Goal: Transaction & Acquisition: Purchase product/service

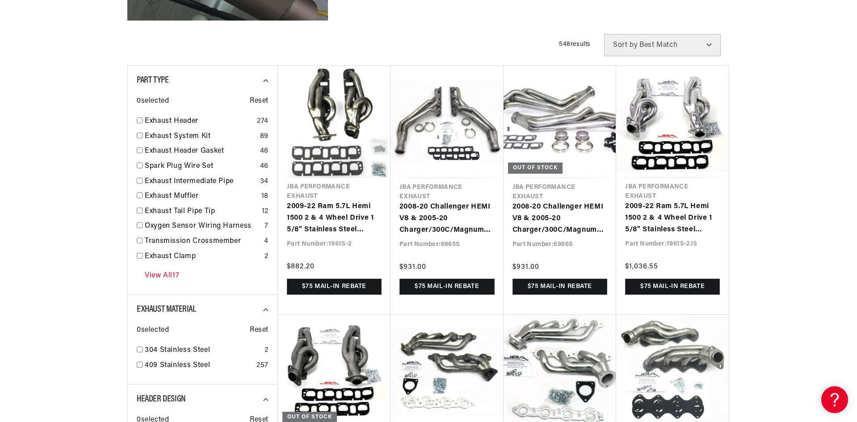
scroll to position [313, 0]
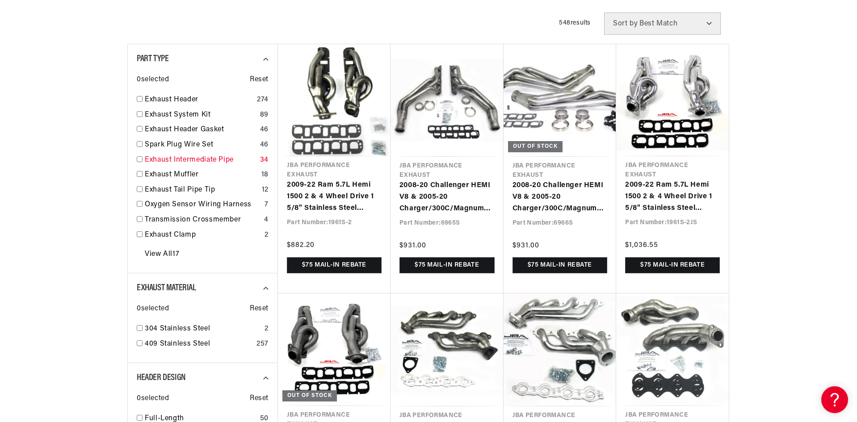
click at [220, 159] on link "Exhaust Intermediate Pipe" at bounding box center [201, 161] width 112 height 12
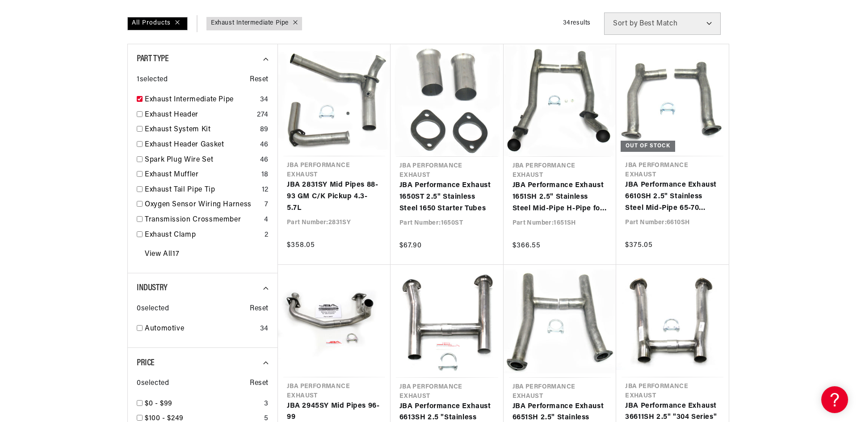
scroll to position [0, 1117]
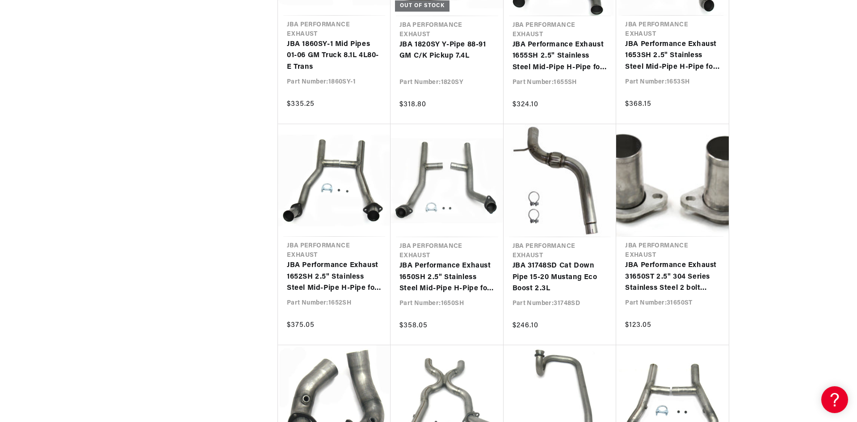
scroll to position [0, 558]
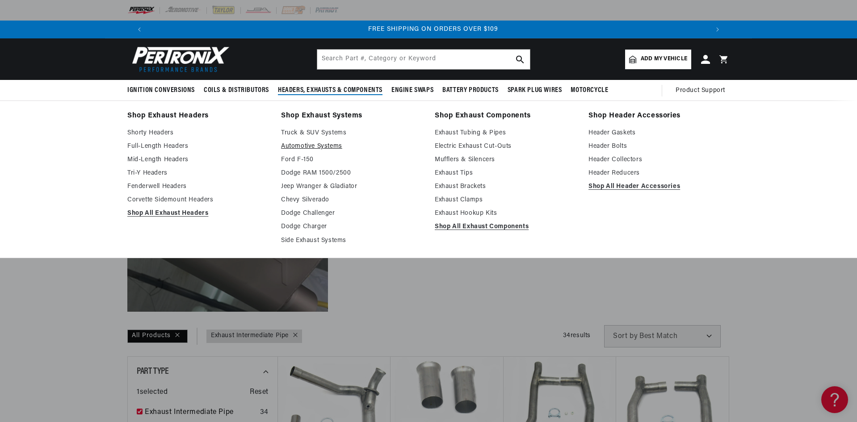
click at [327, 145] on link "Automotive Systems" at bounding box center [351, 146] width 141 height 11
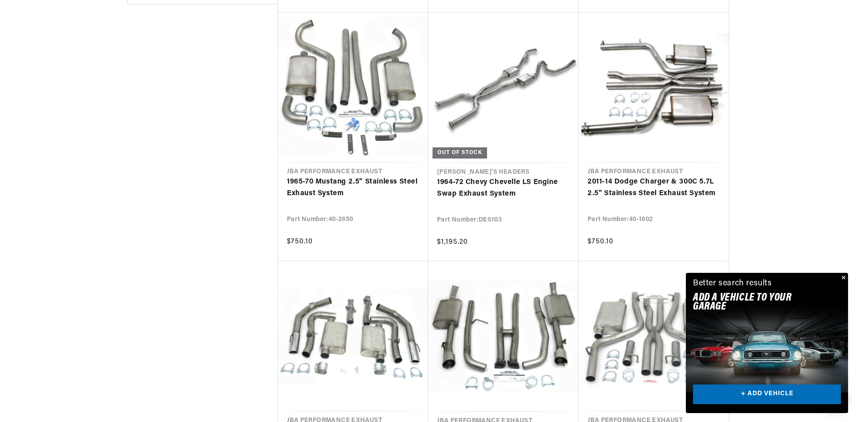
scroll to position [760, 0]
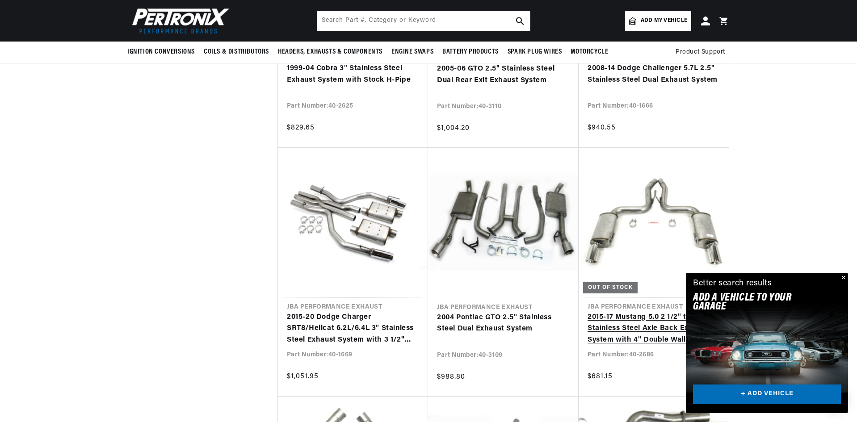
scroll to position [0, 1117]
click at [554, 86] on link "2005-06 GTO 2.5" Stainless Steel Dual Rear Exit Exhaust System" at bounding box center [503, 74] width 133 height 23
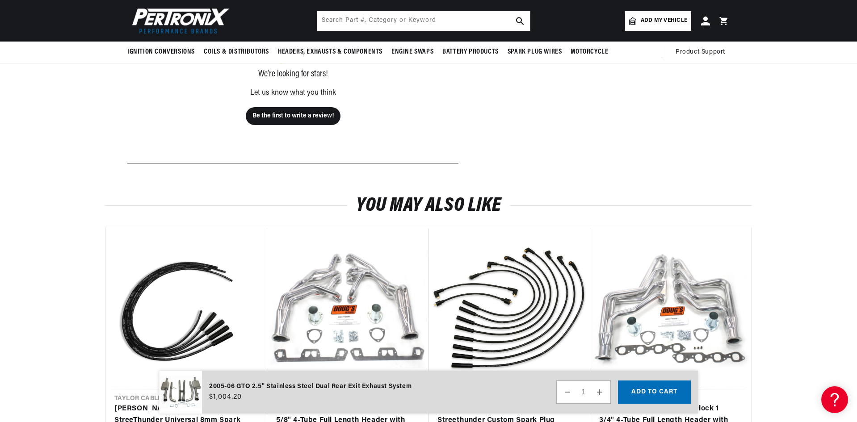
scroll to position [0, 558]
